Goal: Task Accomplishment & Management: Manage account settings

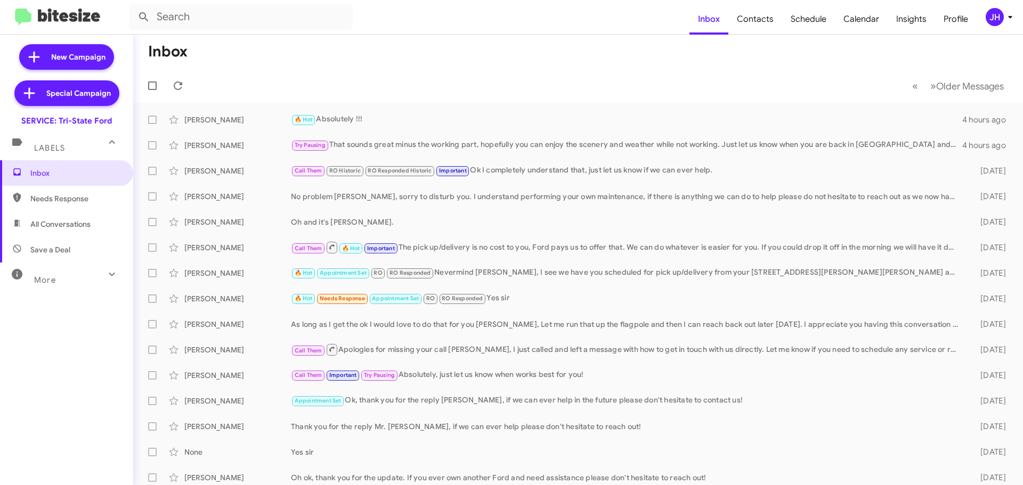
click at [980, 17] on button "JH" at bounding box center [993, 17] width 35 height 18
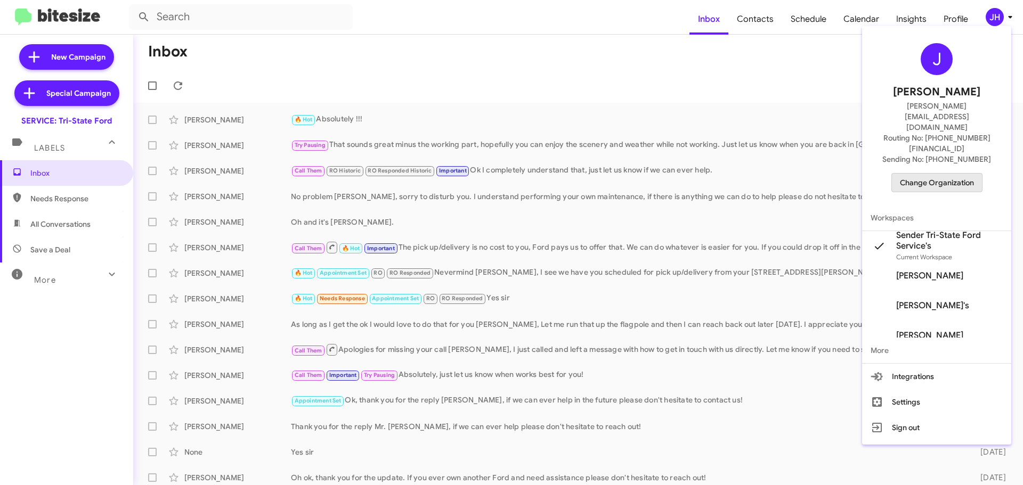
click at [951, 174] on span "Change Organization" at bounding box center [937, 183] width 74 height 18
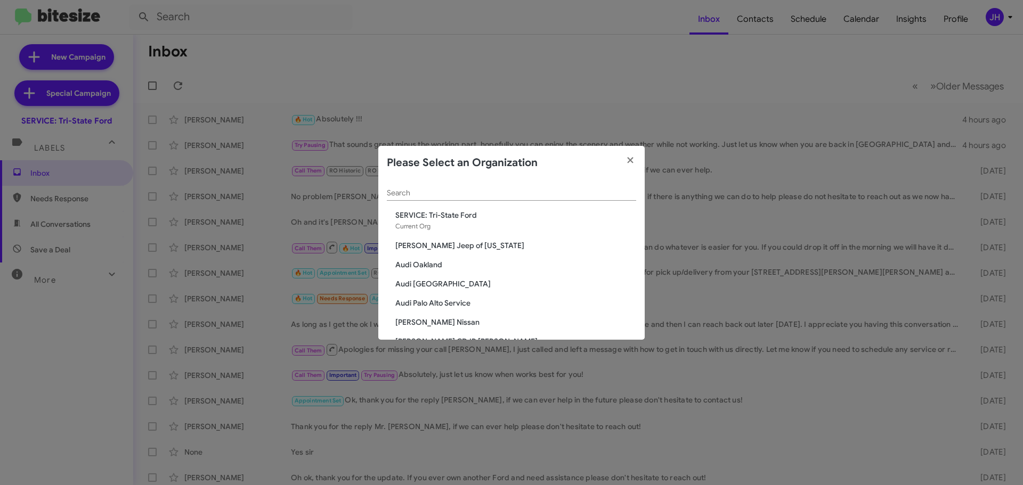
click at [465, 199] on div "Search" at bounding box center [511, 190] width 249 height 21
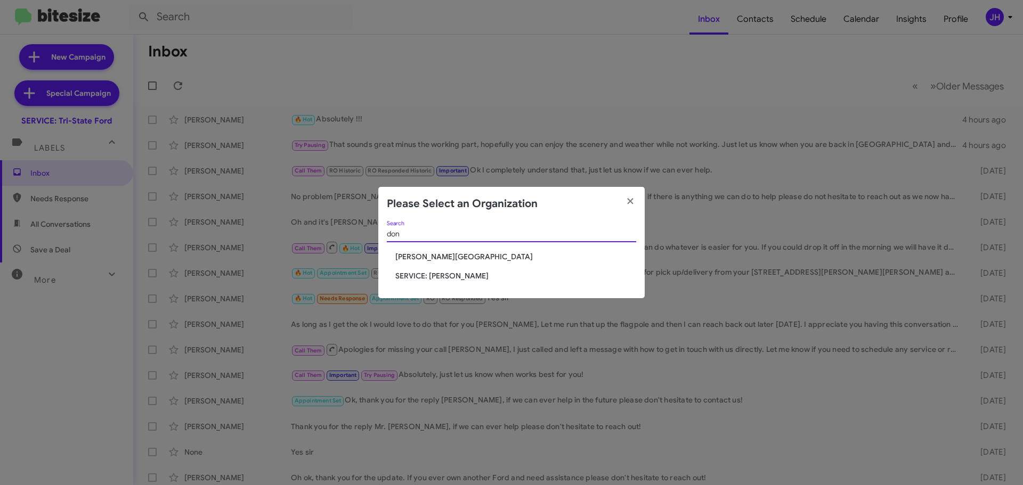
type input "don"
click at [447, 275] on span "SERVICE: [PERSON_NAME]" at bounding box center [515, 276] width 241 height 11
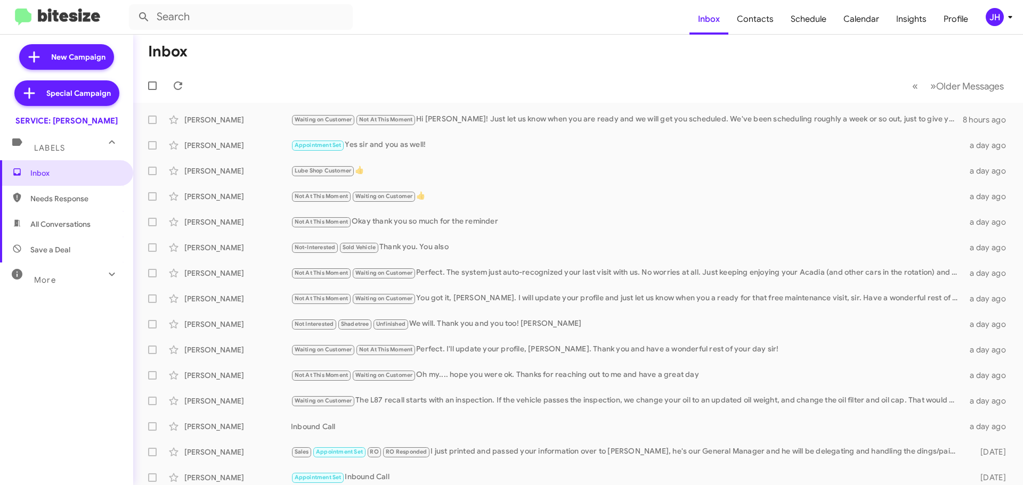
click at [1003, 13] on span "JH" at bounding box center [1001, 17] width 32 height 18
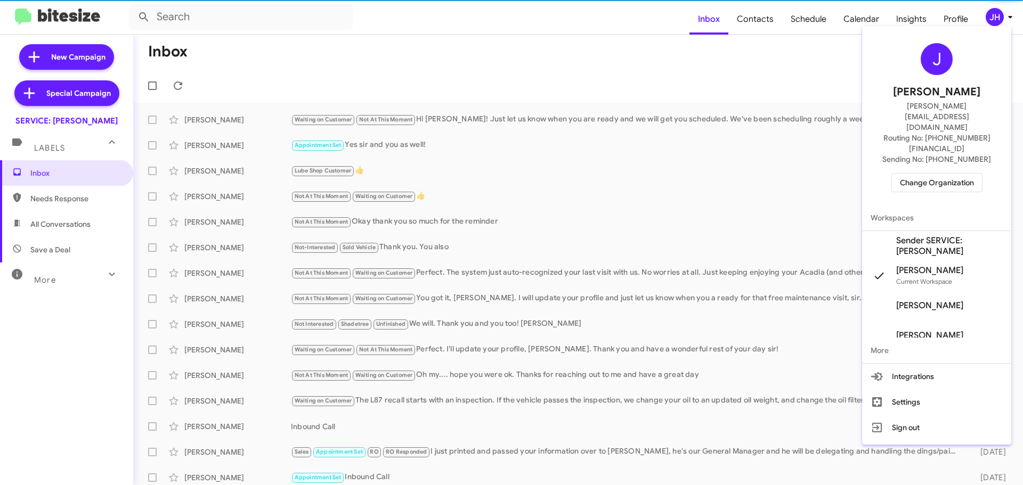
click at [913, 235] on span "Sender SERVICE: [PERSON_NAME]" at bounding box center [949, 245] width 107 height 21
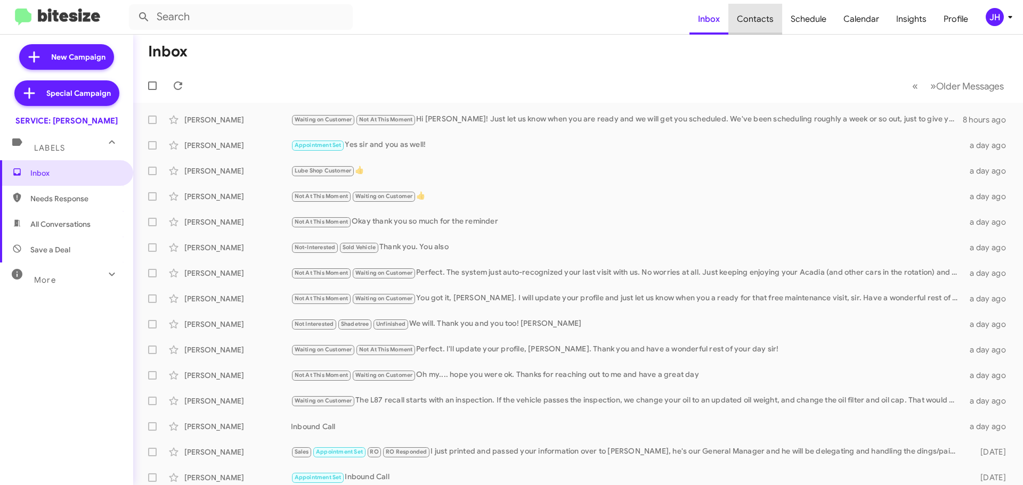
click at [772, 20] on span "Contacts" at bounding box center [755, 19] width 54 height 31
type input "in:groups"
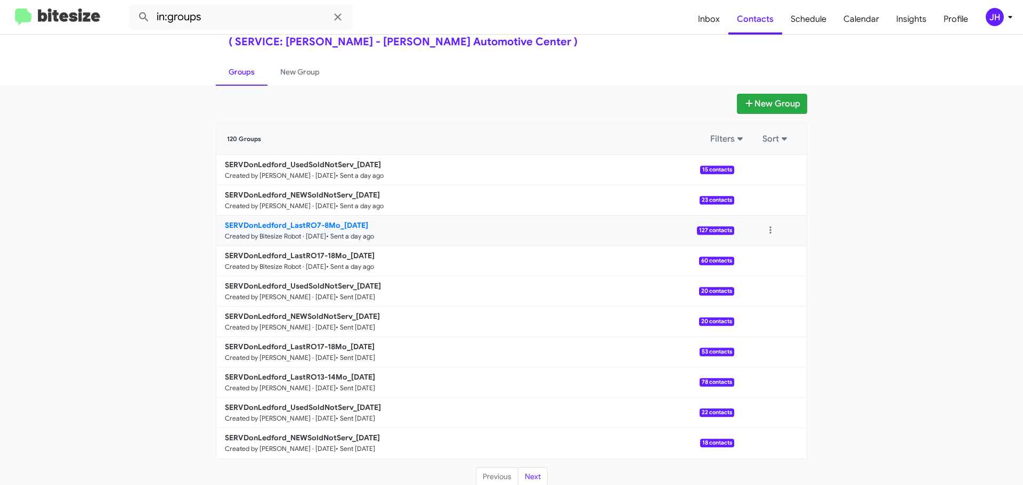
scroll to position [38, 0]
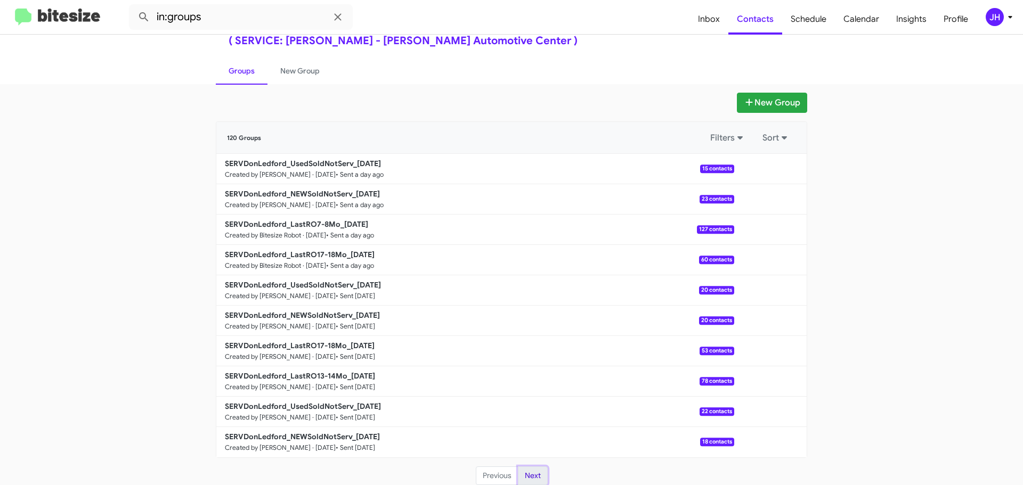
click at [522, 470] on button "Next" at bounding box center [533, 476] width 30 height 19
click at [722, 32] on span "Inbox" at bounding box center [708, 19] width 39 height 31
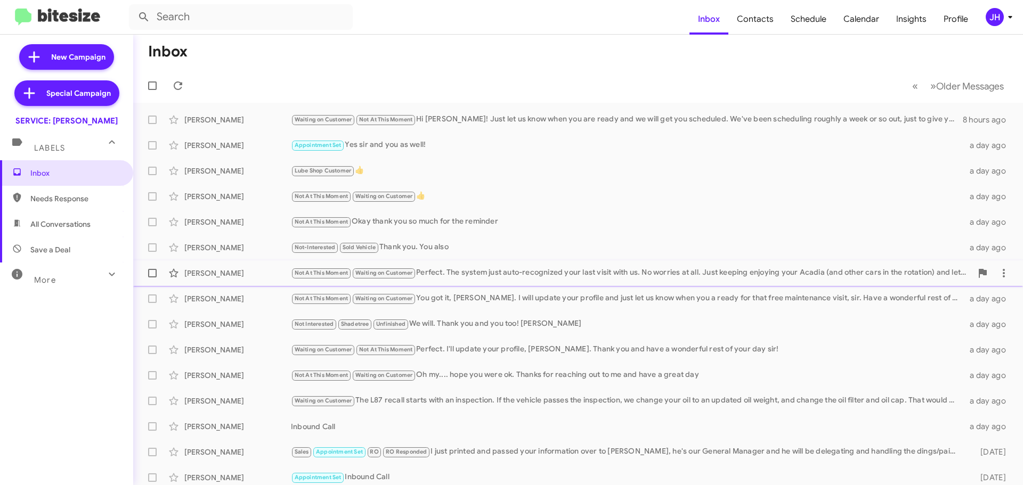
click at [485, 278] on div "Not At This Moment Waiting on Customer Perfect. The system just auto-recognized…" at bounding box center [631, 273] width 681 height 12
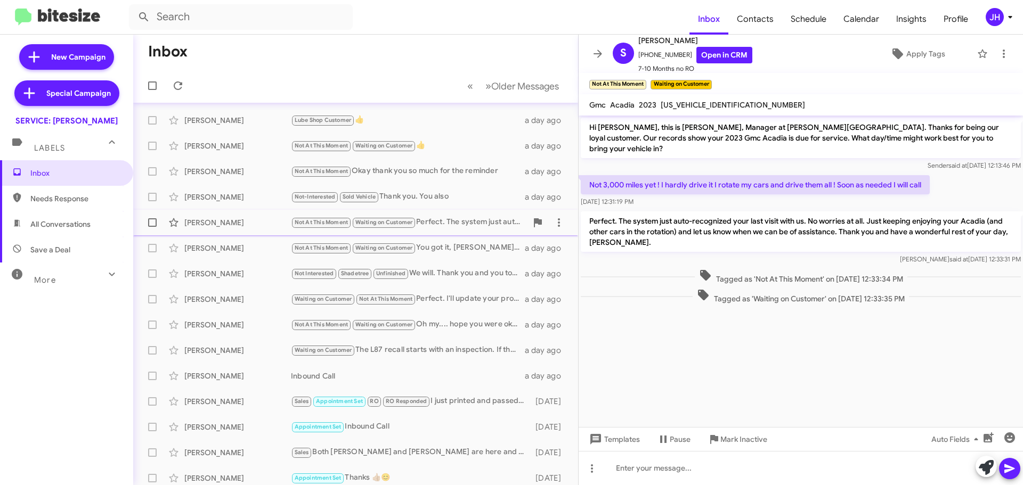
scroll to position [53, 0]
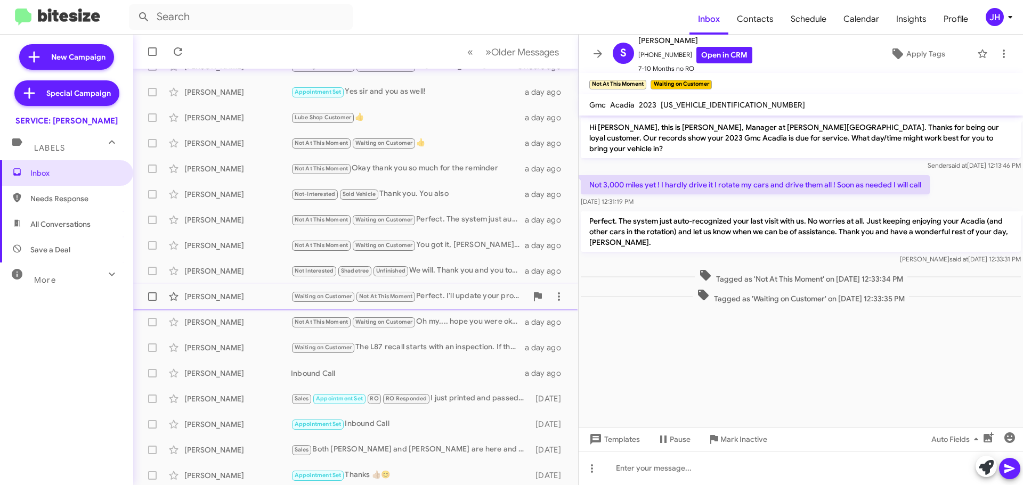
click at [477, 287] on div "Les Higgins Waiting on Customer Not At This Moment Perfect. I'll update your pr…" at bounding box center [356, 296] width 428 height 21
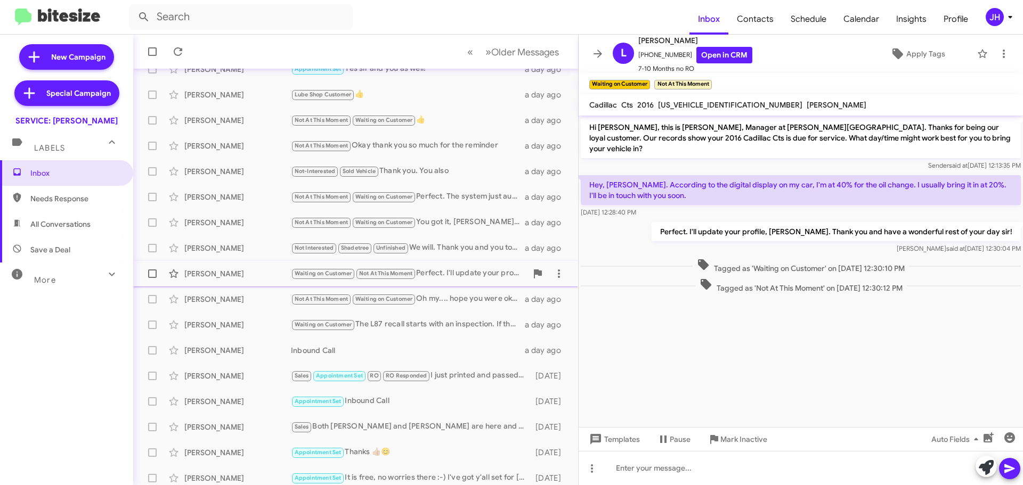
scroll to position [107, 0]
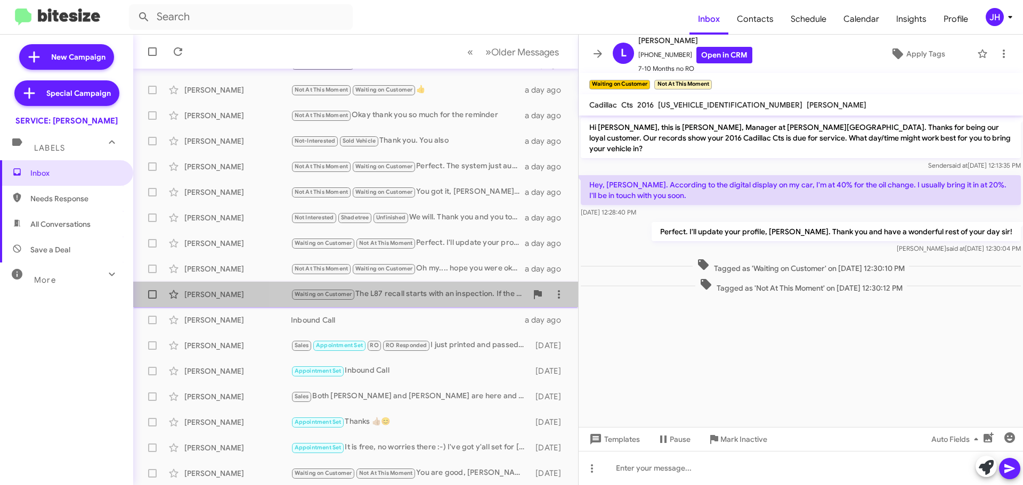
click at [457, 299] on div "Waiting on Customer The L87 recall starts with an inspection. If the vehicle pa…" at bounding box center [409, 294] width 236 height 12
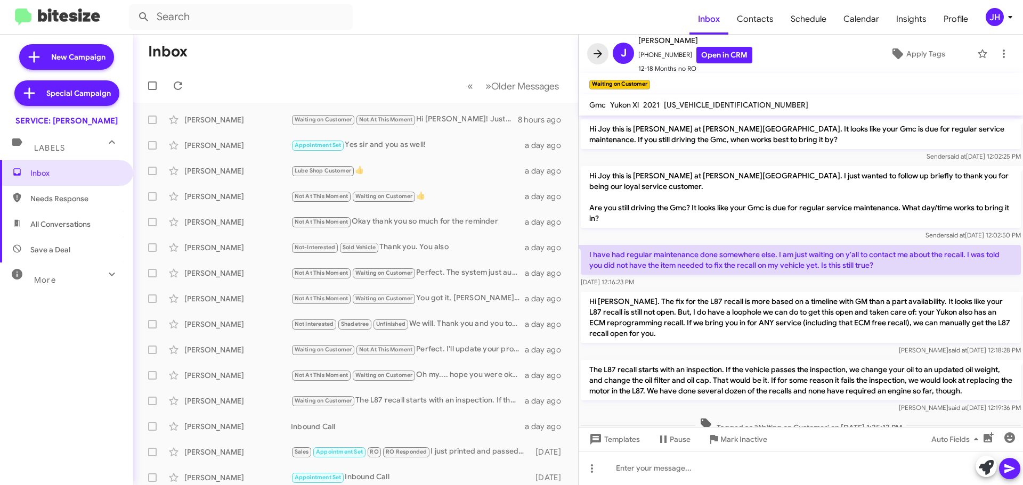
click at [598, 54] on icon at bounding box center [597, 54] width 9 height 8
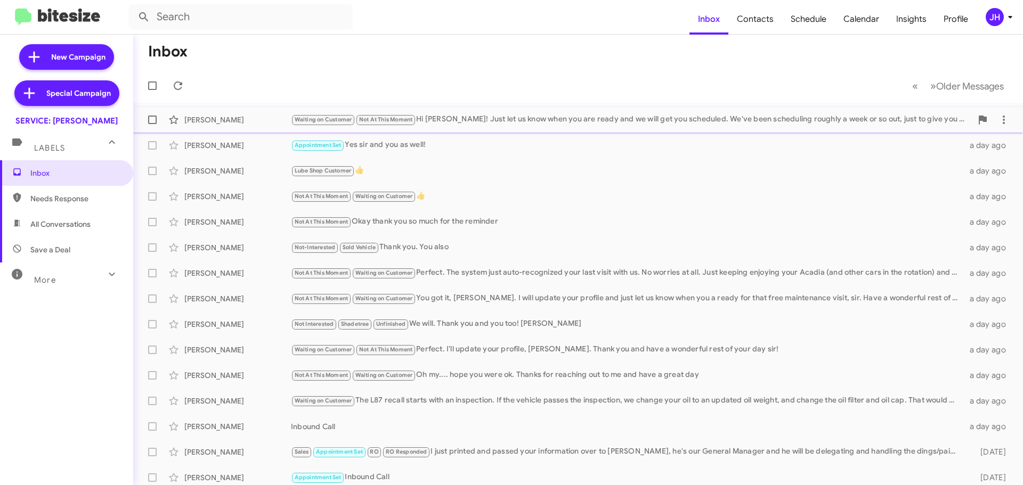
click at [551, 124] on div "Waiting on Customer Not At This Moment Hi Mr. Steffens! Just let us know when y…" at bounding box center [631, 119] width 681 height 12
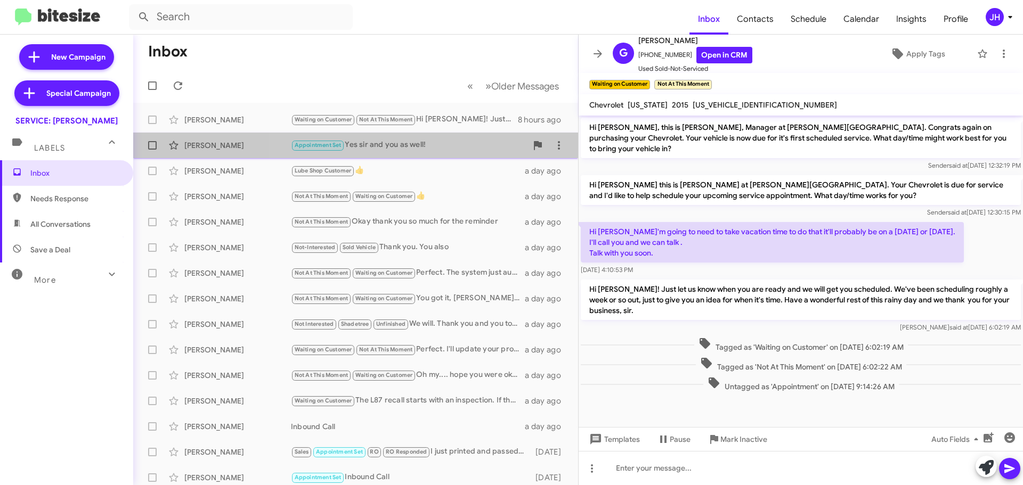
click at [480, 148] on div "Appointment Set Yes sir and you as well!" at bounding box center [409, 145] width 236 height 12
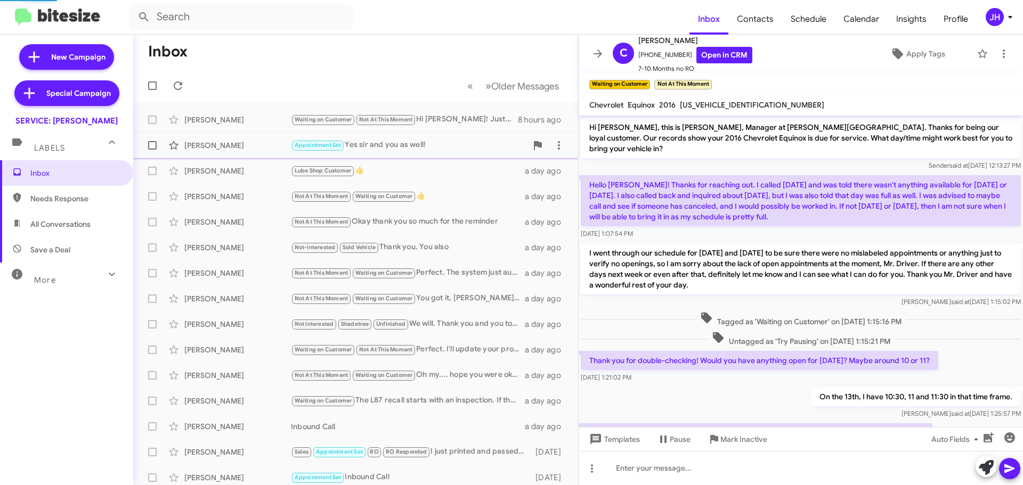
scroll to position [235, 0]
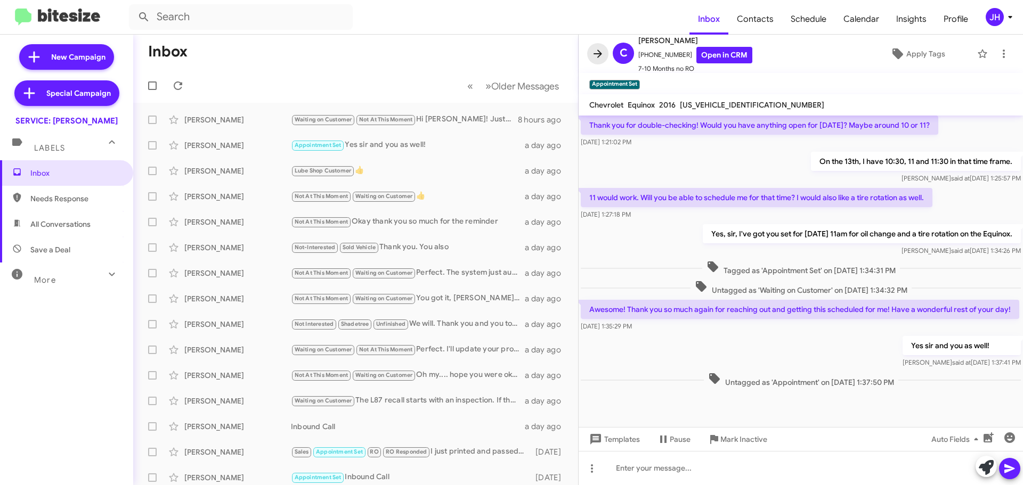
click at [591, 58] on icon at bounding box center [597, 53] width 13 height 13
